Goal: Information Seeking & Learning: Compare options

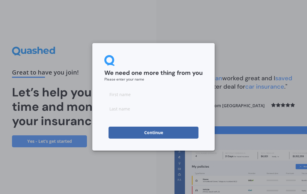
click at [159, 95] on input at bounding box center [153, 94] width 98 height 12
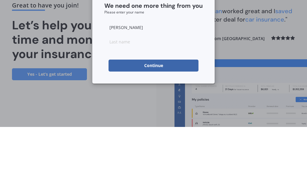
type input "[PERSON_NAME]"
click at [147, 103] on input at bounding box center [153, 109] width 98 height 12
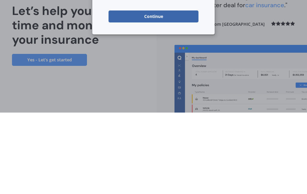
type input "Wood"
click at [171, 92] on button "Continue" at bounding box center [153, 98] width 90 height 12
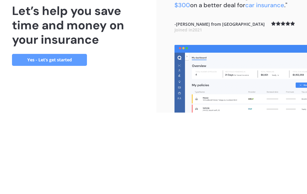
scroll to position [24, 0]
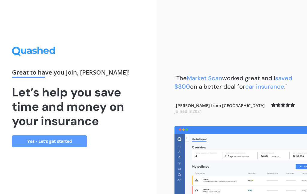
click at [71, 135] on link "Yes - Let’s get started" at bounding box center [49, 141] width 75 height 12
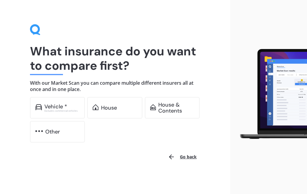
scroll to position [5, 0]
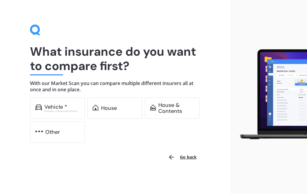
click at [112, 110] on div "House" at bounding box center [109, 108] width 16 height 6
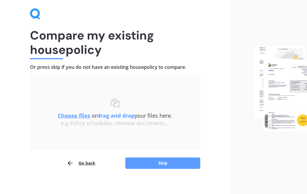
scroll to position [26, 0]
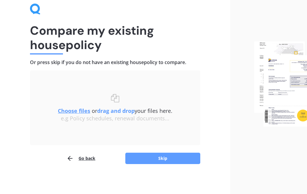
click at [177, 159] on button "Skip" at bounding box center [162, 158] width 75 height 11
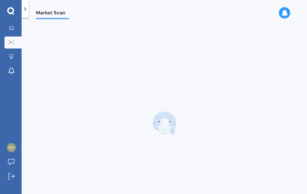
scroll to position [24, 0]
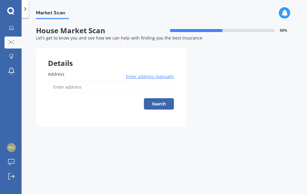
click at [117, 81] on input "Address" at bounding box center [111, 87] width 126 height 13
type input "[STREET_ADDRESS][PERSON_NAME]"
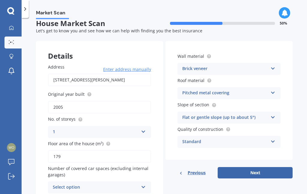
scroll to position [7, 0]
click at [144, 184] on icon at bounding box center [143, 186] width 5 height 4
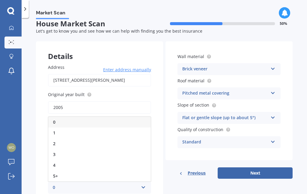
click at [68, 138] on div "2" at bounding box center [99, 143] width 102 height 11
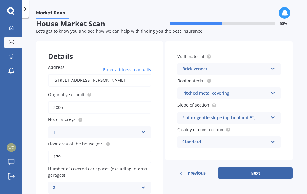
click at [261, 168] on button "Next" at bounding box center [255, 173] width 75 height 11
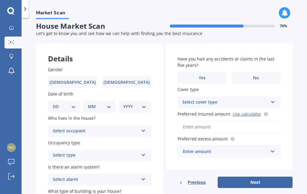
scroll to position [0, 0]
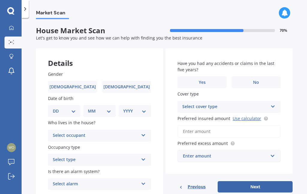
click at [74, 108] on select "DD 01 02 03 04 05 06 07 08 09 10 11 12 13 14 15 16 17 18 19 20 21 22 23 24 25 2…" at bounding box center [64, 111] width 23 height 7
select select "04"
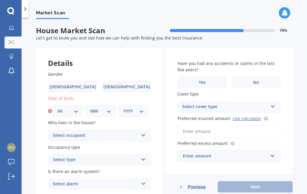
click at [110, 108] on select "MM 01 02 03 04 05 06 07 08 09 10 11 12" at bounding box center [100, 111] width 21 height 7
select select "02"
click at [139, 108] on select "YYYY 2009 2008 2007 2006 2005 2004 2003 2002 2001 2000 1999 1998 1997 1996 1995…" at bounding box center [133, 111] width 21 height 7
select select "1978"
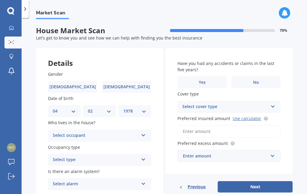
click at [84, 81] on label "[DEMOGRAPHIC_DATA]" at bounding box center [72, 87] width 49 height 12
click at [0, 0] on input "[DEMOGRAPHIC_DATA]" at bounding box center [0, 0] width 0 height 0
click at [144, 132] on icon at bounding box center [143, 134] width 5 height 4
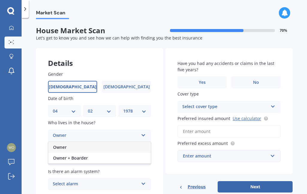
click at [76, 142] on div "Owner" at bounding box center [99, 147] width 102 height 11
click at [144, 156] on icon at bounding box center [143, 158] width 5 height 4
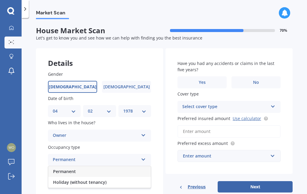
click at [66, 166] on div "Permanent" at bounding box center [99, 171] width 102 height 11
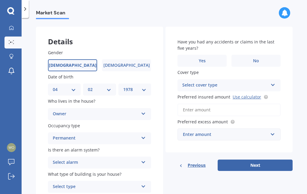
scroll to position [21, 0]
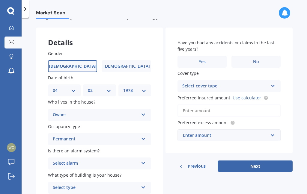
click at [145, 160] on icon at bounding box center [143, 162] width 5 height 4
click at [70, 192] on div "No" at bounding box center [99, 197] width 102 height 11
click at [144, 184] on icon at bounding box center [143, 186] width 5 height 4
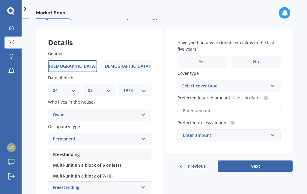
click at [78, 152] on span "Freestanding" at bounding box center [66, 155] width 27 height 6
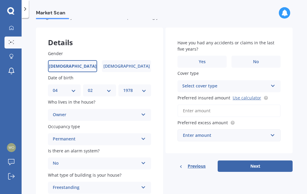
click at [207, 56] on label "Yes" at bounding box center [201, 62] width 49 height 12
click at [0, 0] on input "Yes" at bounding box center [0, 0] width 0 height 0
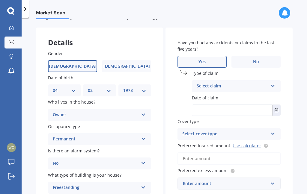
click at [271, 83] on icon at bounding box center [272, 85] width 5 height 4
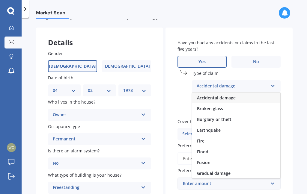
click at [222, 171] on span "Gradual damage" at bounding box center [214, 174] width 34 height 6
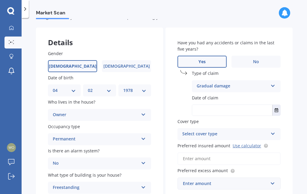
click at [232, 105] on input "text" at bounding box center [232, 110] width 80 height 11
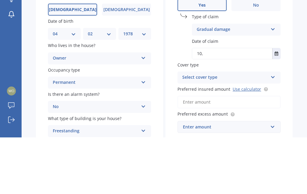
type input "10,"
click at [279, 105] on button "Select date" at bounding box center [276, 110] width 8 height 11
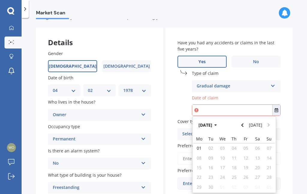
click at [244, 123] on icon "Navigate back" at bounding box center [242, 125] width 3 height 4
click at [236, 155] on span "07" at bounding box center [234, 158] width 5 height 6
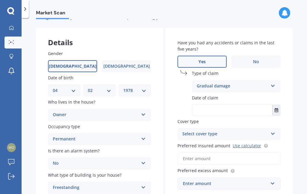
type input "[DATE]"
click at [274, 131] on icon at bounding box center [272, 133] width 5 height 4
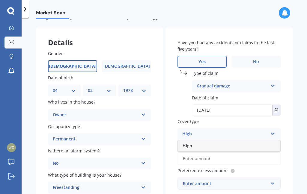
click at [272, 131] on icon at bounding box center [272, 133] width 5 height 4
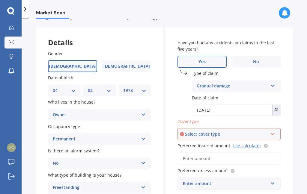
click at [271, 128] on div "Select cover type High" at bounding box center [228, 134] width 103 height 12
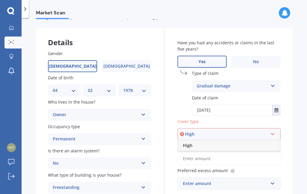
click at [248, 140] on div "High" at bounding box center [229, 145] width 102 height 11
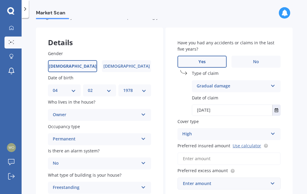
click at [232, 153] on input "Preferred insured amount Use calculator" at bounding box center [228, 159] width 103 height 13
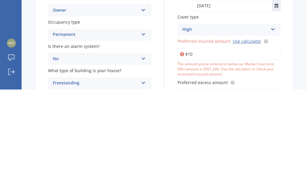
type input "$1"
type input "$955,000"
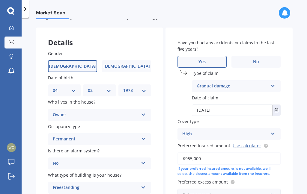
click at [269, 189] on input "text" at bounding box center [227, 194] width 98 height 11
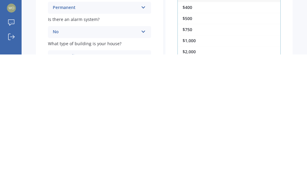
scroll to position [13, 0]
click at [192, 177] on span "$1,000" at bounding box center [189, 180] width 13 height 6
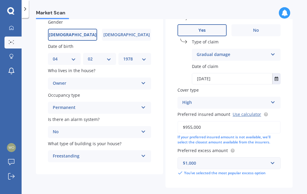
scroll to position [52, 0]
select select "04"
select select "02"
select select "1978"
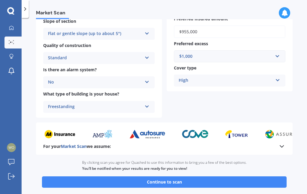
scroll to position [207, 0]
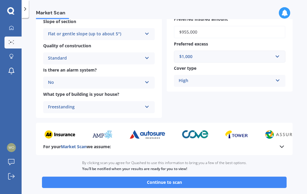
click at [209, 177] on button "Continue to scan" at bounding box center [164, 182] width 245 height 11
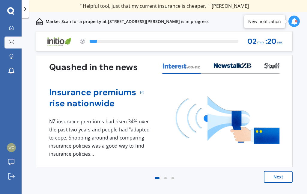
click at [278, 178] on button "Next" at bounding box center [278, 177] width 29 height 12
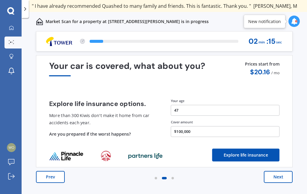
click at [278, 177] on button "Next" at bounding box center [278, 177] width 29 height 12
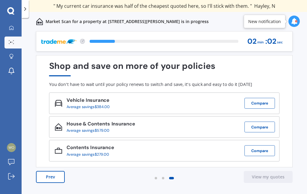
scroll to position [24, 0]
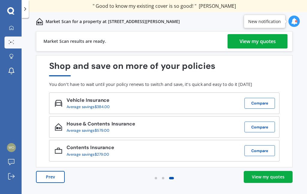
click at [275, 174] on div "View my quotes" at bounding box center [268, 177] width 33 height 6
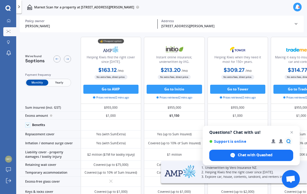
click at [58, 80] on span "Yearly" at bounding box center [59, 83] width 22 height 6
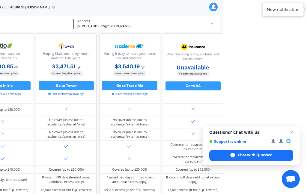
scroll to position [186, 117]
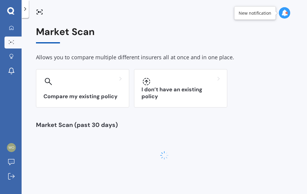
scroll to position [24, 0]
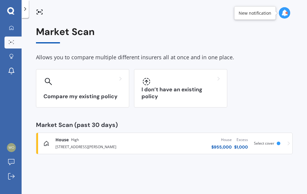
click at [14, 25] on div at bounding box center [11, 27] width 9 height 5
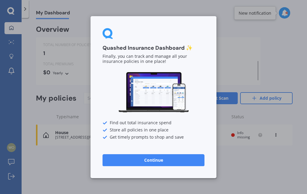
click at [168, 165] on button "Continue" at bounding box center [153, 160] width 102 height 12
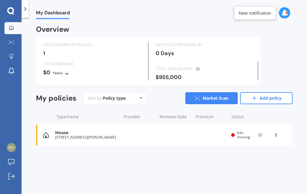
click at [268, 92] on link "Add policy" at bounding box center [266, 98] width 52 height 12
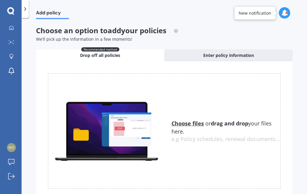
click at [249, 52] on span "Enter policy information" at bounding box center [228, 55] width 51 height 6
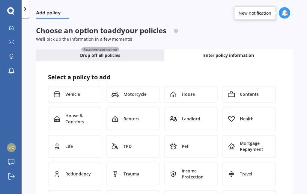
click at [249, 91] on span "Contents" at bounding box center [249, 94] width 19 height 6
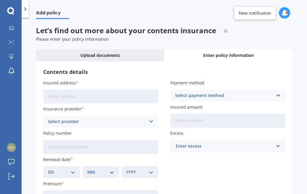
click at [121, 90] on input "Insured address" at bounding box center [100, 97] width 115 height 14
type input "[STREET_ADDRESS][PERSON_NAME]"
click at [150, 118] on icon at bounding box center [150, 121] width 5 height 7
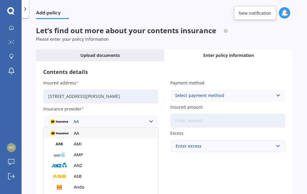
click at [79, 142] on span "AMI" at bounding box center [78, 144] width 8 height 4
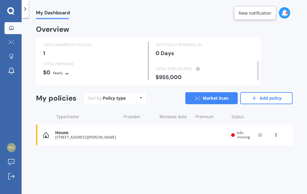
click at [141, 96] on icon at bounding box center [141, 98] width 2 height 4
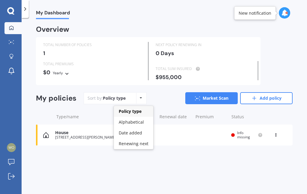
click at [146, 147] on div "My Dashboard Overview TOTAL NUMBER OF POLICIES 1 NEXT POLICY RENEWING [DATE] TO…" at bounding box center [164, 107] width 285 height 176
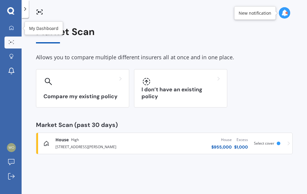
click at [11, 29] on icon at bounding box center [11, 27] width 4 height 4
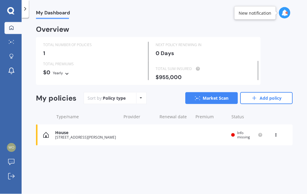
scroll to position [7, 0]
click at [14, 25] on div at bounding box center [11, 27] width 9 height 5
click at [11, 40] on icon at bounding box center [11, 42] width 5 height 4
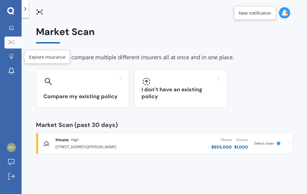
click at [10, 54] on icon at bounding box center [11, 56] width 4 height 5
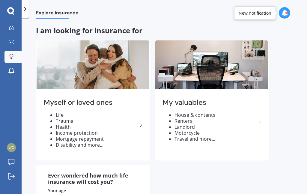
click at [10, 22] on link "My Dashboard" at bounding box center [12, 28] width 17 height 12
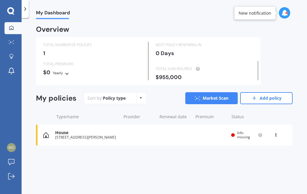
click at [10, 22] on link "My Dashboard" at bounding box center [12, 28] width 17 height 12
click at [209, 92] on link "Market Scan" at bounding box center [211, 98] width 52 height 12
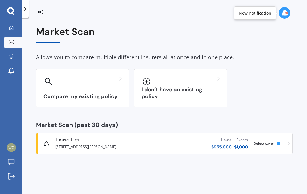
click at [179, 135] on div "House $ 955,000 Excess $ 1,000" at bounding box center [197, 144] width 103 height 18
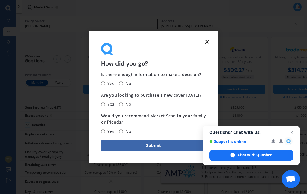
click at [105, 84] on input "Yes" at bounding box center [103, 84] width 4 height 4
radio input "true"
click at [123, 106] on input "No" at bounding box center [121, 104] width 4 height 4
radio input "true"
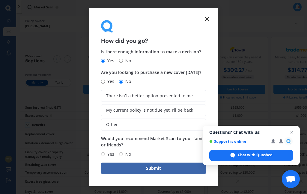
click at [121, 98] on span "There isn’t a better option presented to me" at bounding box center [149, 96] width 87 height 5
click at [0, 0] on input "There isn’t a better option presented to me" at bounding box center [0, 0] width 0 height 0
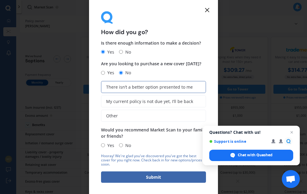
click at [104, 144] on input "Yes" at bounding box center [103, 146] width 4 height 4
radio input "true"
click at [123, 180] on button "Submit" at bounding box center [153, 176] width 105 height 11
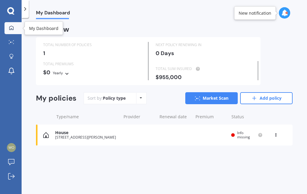
click at [12, 25] on icon at bounding box center [11, 27] width 5 height 5
click at [10, 58] on icon at bounding box center [11, 58] width 2 height 1
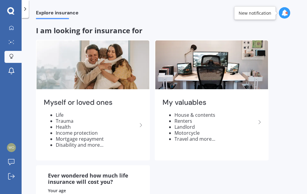
click at [231, 124] on li "Landlord" at bounding box center [215, 127] width 82 height 6
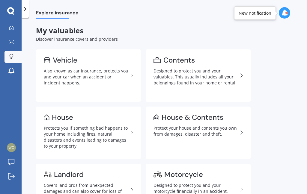
click at [216, 68] on div "Designed to protect you and your valuables. This usually includes all your belo…" at bounding box center [195, 77] width 85 height 18
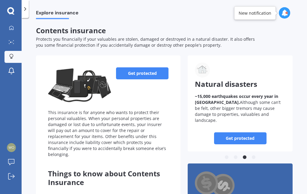
click at [10, 12] on icon at bounding box center [10, 11] width 7 height 8
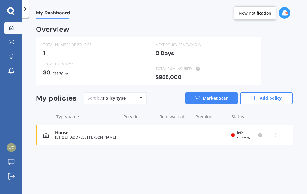
click at [9, 11] on icon at bounding box center [10, 11] width 7 height 8
click at [28, 8] on icon at bounding box center [25, 9] width 6 height 6
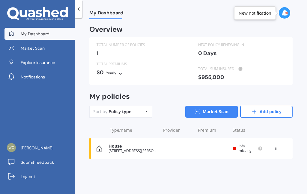
click at [36, 45] on span "Market Scan" at bounding box center [33, 48] width 24 height 6
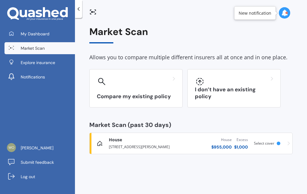
click at [248, 96] on h3 "I don’t have an existing policy" at bounding box center [234, 93] width 78 height 14
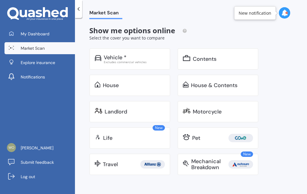
click at [227, 59] on div "Contents" at bounding box center [223, 59] width 60 height 6
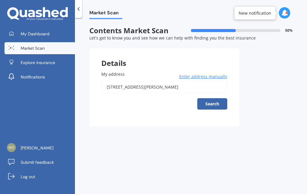
click at [215, 102] on button "Search" at bounding box center [212, 103] width 30 height 11
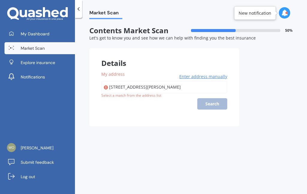
type input "[STREET_ADDRESS][PERSON_NAME]"
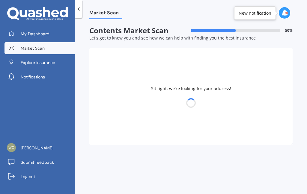
select select "04"
select select "02"
select select "1978"
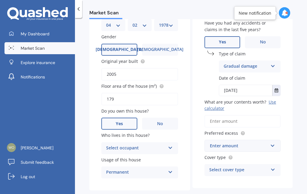
scroll to position [88, 0]
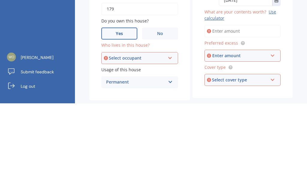
scroll to position [24, 0]
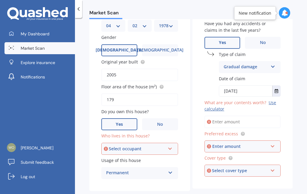
click at [252, 143] on div "Enter amount" at bounding box center [240, 146] width 56 height 7
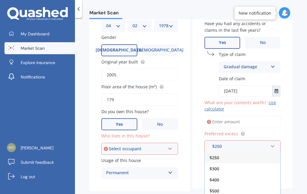
click at [255, 116] on input "What are your contents worth? Use calculator" at bounding box center [242, 122] width 76 height 13
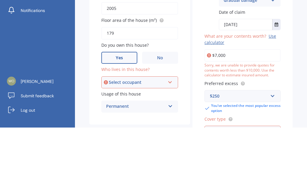
type input "$70,000"
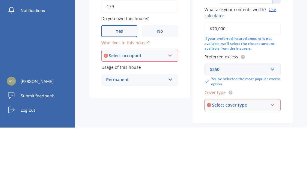
scroll to position [115, 0]
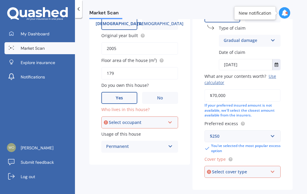
click at [272, 169] on icon at bounding box center [272, 171] width 5 height 4
click at [257, 169] on div "High" at bounding box center [240, 172] width 56 height 7
click at [271, 131] on input "text" at bounding box center [240, 136] width 71 height 11
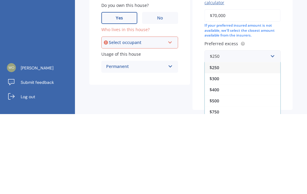
click at [300, 34] on div "Market Scan Contents Market Scan 50 % Let's get to know you and see how we can …" at bounding box center [191, 107] width 232 height 176
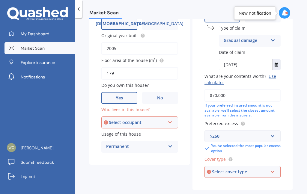
click at [286, 181] on div "Market Scan Contents Market Scan 50 % Let's get to know you and see how we can …" at bounding box center [191, 107] width 232 height 176
click at [273, 131] on input "text" at bounding box center [240, 136] width 71 height 11
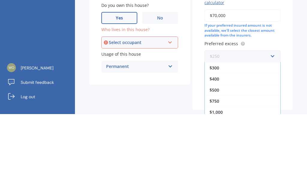
scroll to position [11, 0]
click at [298, 36] on div "Market Scan Contents Market Scan 50 % Let's get to know you and see how we can …" at bounding box center [191, 107] width 232 height 176
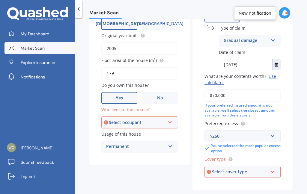
click at [271, 169] on icon at bounding box center [272, 171] width 5 height 4
click at [225, 178] on div "High" at bounding box center [242, 183] width 75 height 11
click at [168, 117] on div "Select occupant Owner" at bounding box center [139, 123] width 77 height 12
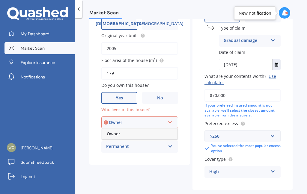
click at [144, 129] on div "Owner" at bounding box center [140, 134] width 76 height 11
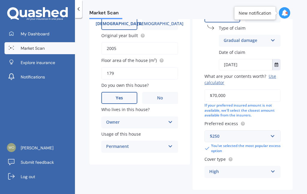
select select "04"
select select "02"
select select "1978"
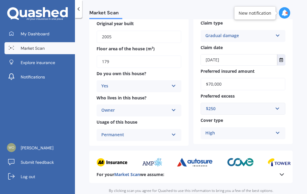
click at [267, 183] on div "By clicking scan you agree for Quashed to use this information to bring you a f…" at bounding box center [191, 194] width 165 height 22
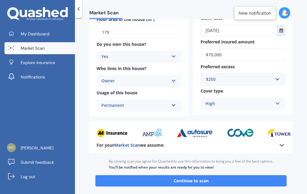
scroll to position [144, 0]
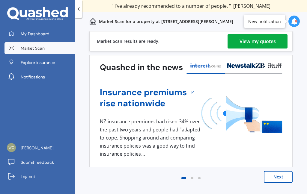
click at [262, 42] on div "View my quotes" at bounding box center [257, 41] width 36 height 14
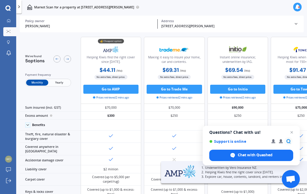
click at [62, 86] on span "Yearly" at bounding box center [59, 83] width 22 height 6
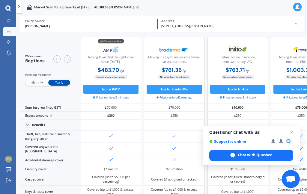
click at [0, 4] on div "My Dashboard Market Scan Explore insurance Notifications Kyle Wood Submit feedb…" at bounding box center [8, 97] width 16 height 194
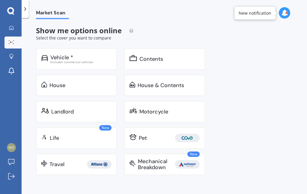
click at [96, 62] on div "Excludes commercial vehicles" at bounding box center [80, 62] width 61 height 3
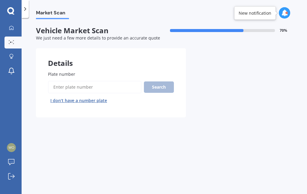
click at [108, 88] on input "Plate number" at bounding box center [95, 87] width 94 height 13
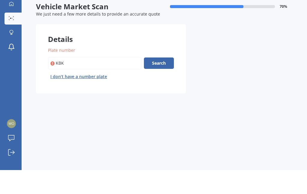
scroll to position [24, 0]
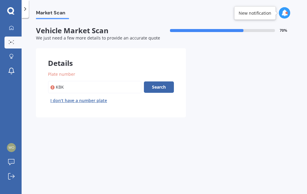
click at [109, 81] on input "Plate number" at bounding box center [95, 87] width 94 height 13
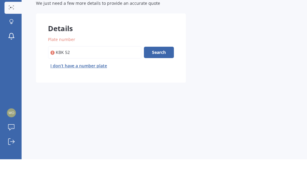
click at [161, 82] on button "Search" at bounding box center [159, 87] width 30 height 11
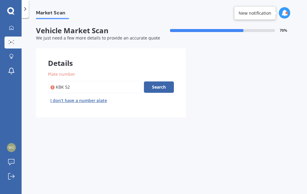
click at [110, 81] on input "Plate number" at bounding box center [95, 87] width 94 height 13
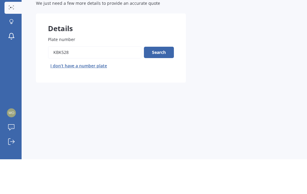
type input "Kbk528"
click at [156, 82] on button "Search" at bounding box center [159, 87] width 30 height 11
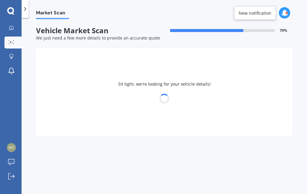
select select "MAZDA"
select select "ATENZA"
select select "04"
select select "02"
select select "1978"
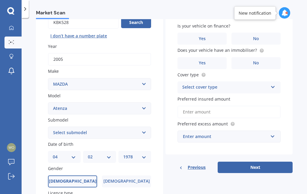
scroll to position [66, 0]
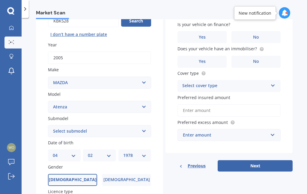
click at [143, 125] on select "Select submodel (All other) Diesel Diesel Turbo Hatchback Sedan Turbo Wagon" at bounding box center [99, 131] width 103 height 12
select select "WAGON"
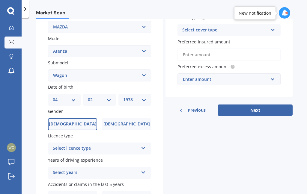
scroll to position [124, 0]
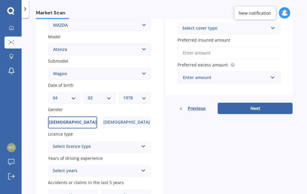
click at [142, 143] on icon at bounding box center [143, 145] width 5 height 4
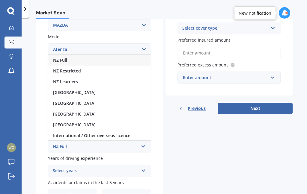
click at [116, 55] on div "NZ Full" at bounding box center [99, 60] width 102 height 11
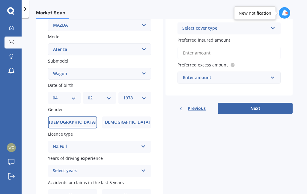
click at [143, 168] on icon at bounding box center [143, 170] width 5 height 4
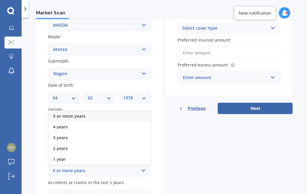
click at [111, 111] on div "5 or more years" at bounding box center [99, 116] width 102 height 11
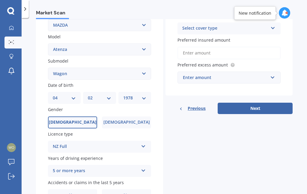
click at [76, 193] on span "Yes" at bounding box center [72, 195] width 7 height 5
click at [0, 0] on input "Yes" at bounding box center [0, 0] width 0 height 0
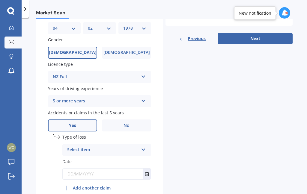
scroll to position [193, 0]
click at [143, 147] on icon at bounding box center [143, 149] width 5 height 4
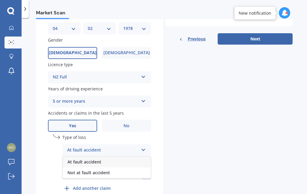
click at [100, 170] on span "Not at fault accident" at bounding box center [88, 173] width 43 height 6
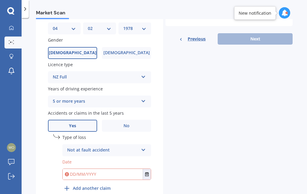
click at [148, 172] on icon "Select date" at bounding box center [147, 174] width 4 height 4
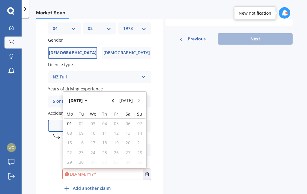
click at [112, 95] on button "Navigate back" at bounding box center [113, 100] width 8 height 11
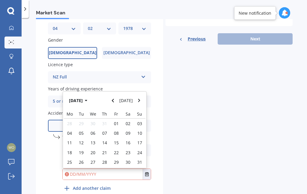
click at [87, 95] on button "[DATE]" at bounding box center [79, 100] width 26 height 11
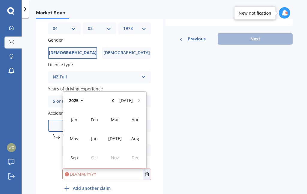
click at [84, 95] on button "2025" at bounding box center [77, 100] width 22 height 11
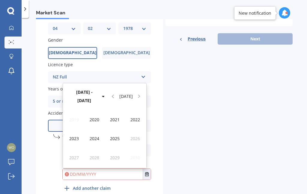
click at [75, 136] on span "2023" at bounding box center [74, 139] width 10 height 6
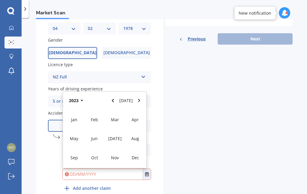
click at [76, 117] on span "Jan" at bounding box center [74, 120] width 6 height 6
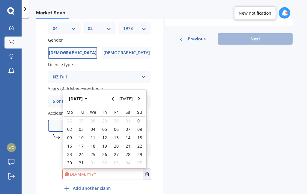
click at [94, 135] on span "11" at bounding box center [93, 138] width 5 height 6
type input "11/01/2023"
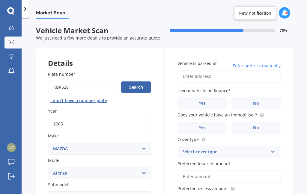
scroll to position [0, 0]
click at [244, 70] on input "Vehicle is parked at" at bounding box center [228, 76] width 103 height 13
type input "[STREET_ADDRESS][PERSON_NAME]"
click at [263, 97] on label "No" at bounding box center [255, 103] width 49 height 12
click at [0, 0] on input "No" at bounding box center [0, 0] width 0 height 0
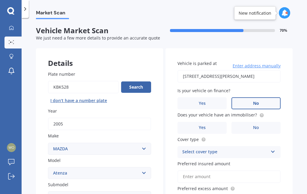
click at [257, 125] on span "No" at bounding box center [256, 127] width 6 height 5
click at [0, 0] on input "No" at bounding box center [0, 0] width 0 height 0
click at [273, 149] on icon at bounding box center [272, 151] width 5 height 4
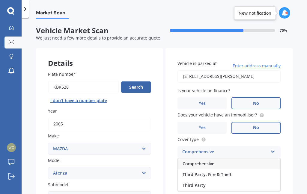
click at [224, 159] on div "Comprehensive" at bounding box center [229, 164] width 102 height 11
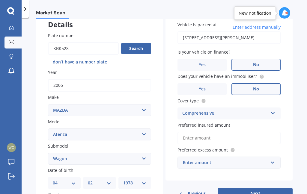
scroll to position [45, 0]
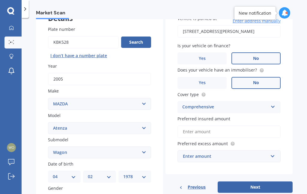
click at [252, 126] on input "Preferred insured amount" at bounding box center [228, 132] width 103 height 13
type input "$6"
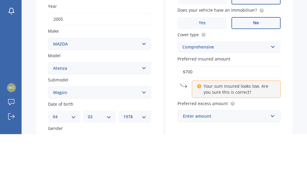
type input "$7,000"
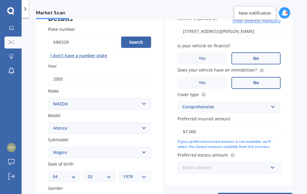
click at [272, 162] on input "text" at bounding box center [227, 167] width 98 height 11
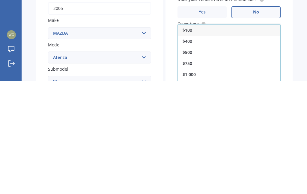
scroll to position [1, 0]
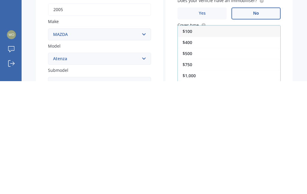
click at [228, 161] on div "$500" at bounding box center [229, 166] width 102 height 11
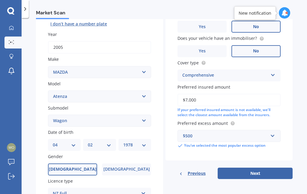
scroll to position [78, 0]
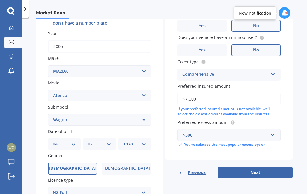
click at [260, 167] on button "Next" at bounding box center [255, 172] width 75 height 11
select select "04"
select select "02"
select select "1978"
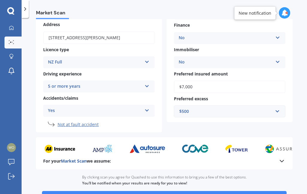
scroll to position [82, 0]
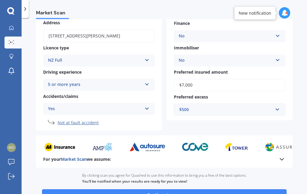
click at [212, 189] on button "Continue to scan" at bounding box center [164, 194] width 245 height 11
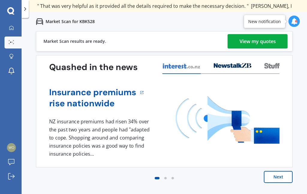
click at [262, 43] on div "View my quotes" at bounding box center [257, 41] width 36 height 14
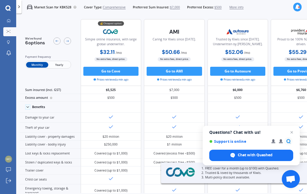
click at [60, 67] on span "Yearly" at bounding box center [59, 65] width 22 height 6
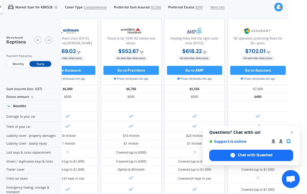
scroll to position [0, 202]
